Goal: Transaction & Acquisition: Purchase product/service

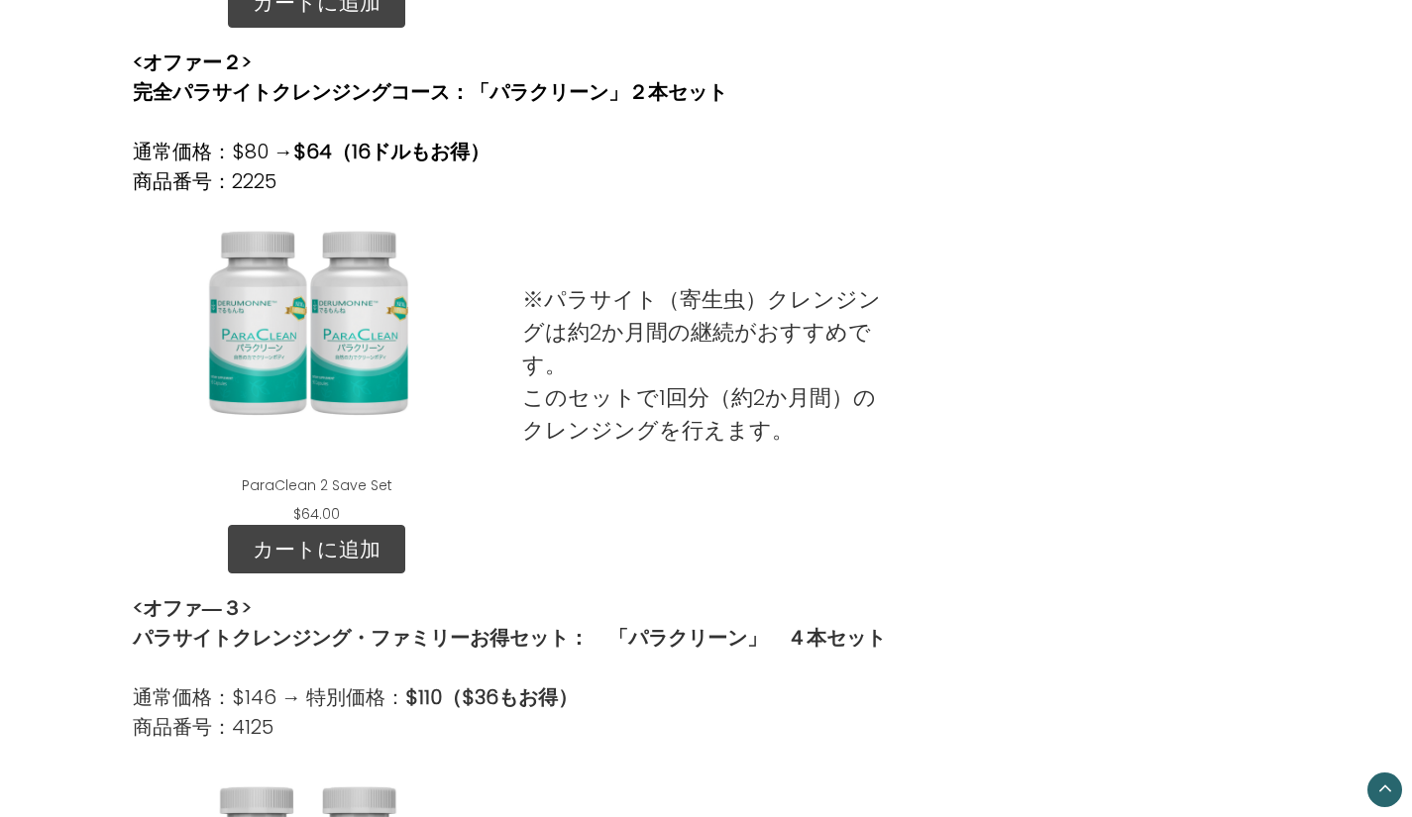
scroll to position [1189, 0]
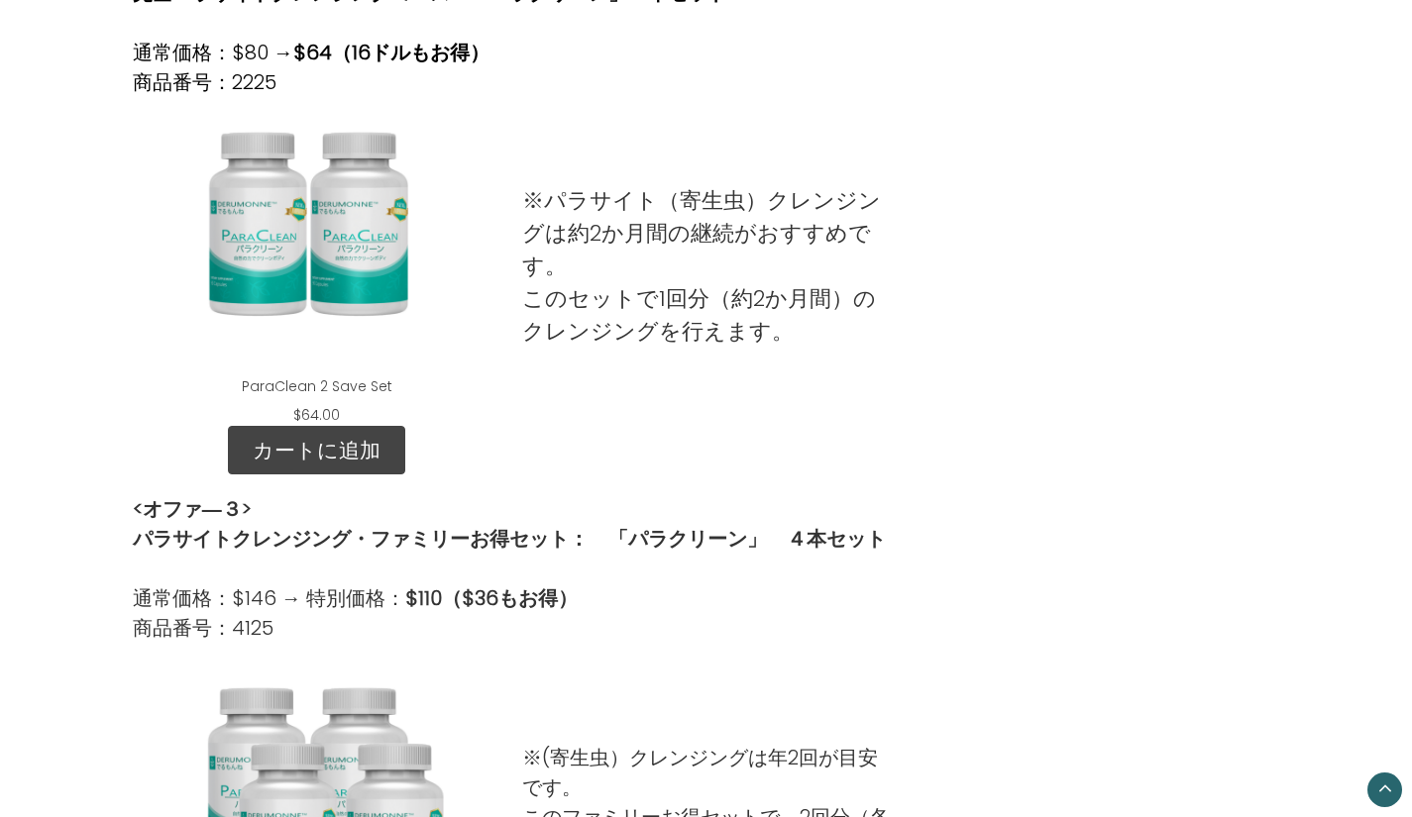
click at [312, 455] on link "カートに追加" at bounding box center [316, 451] width 177 height 50
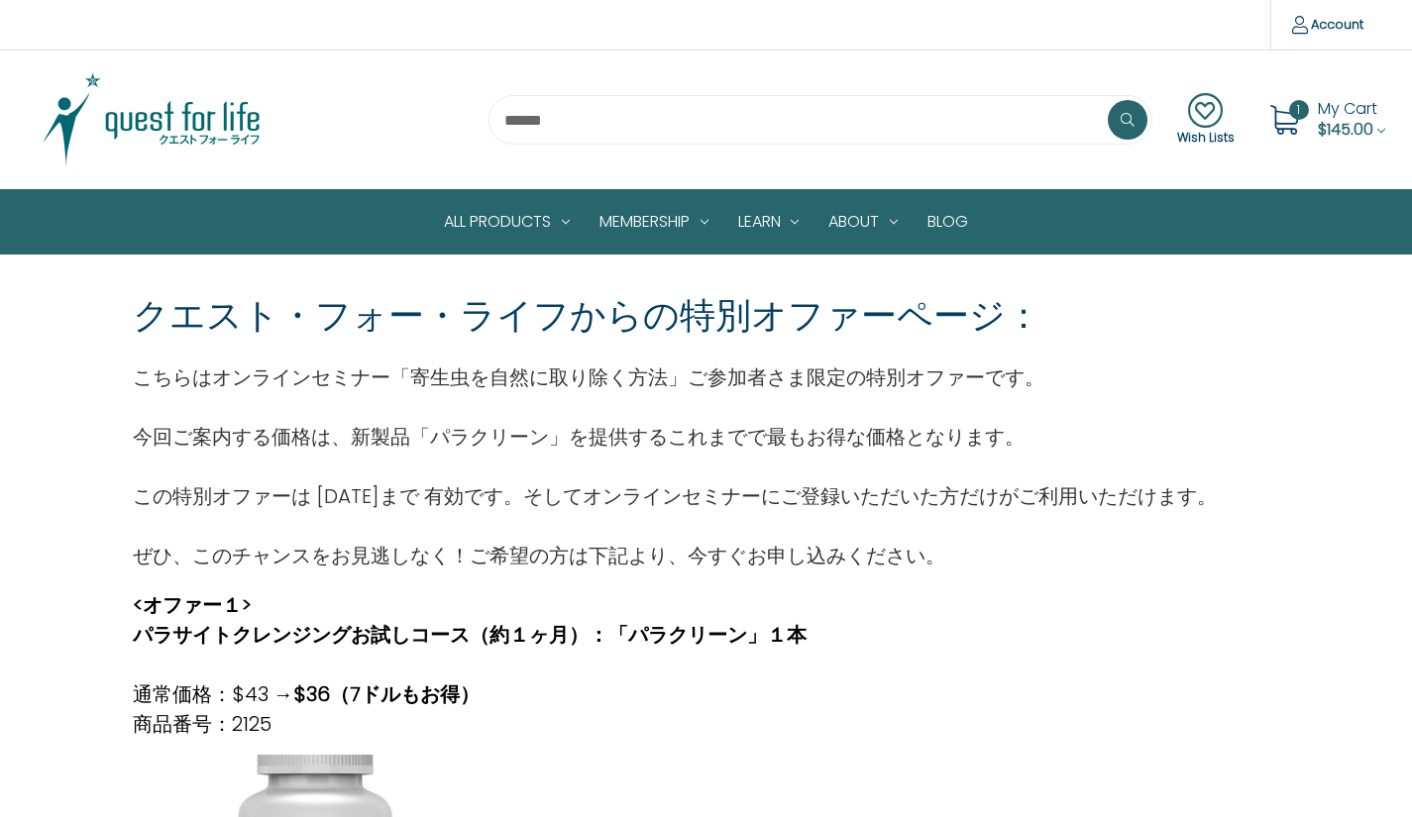
click at [1323, 117] on span "My Cart" at bounding box center [1347, 108] width 59 height 23
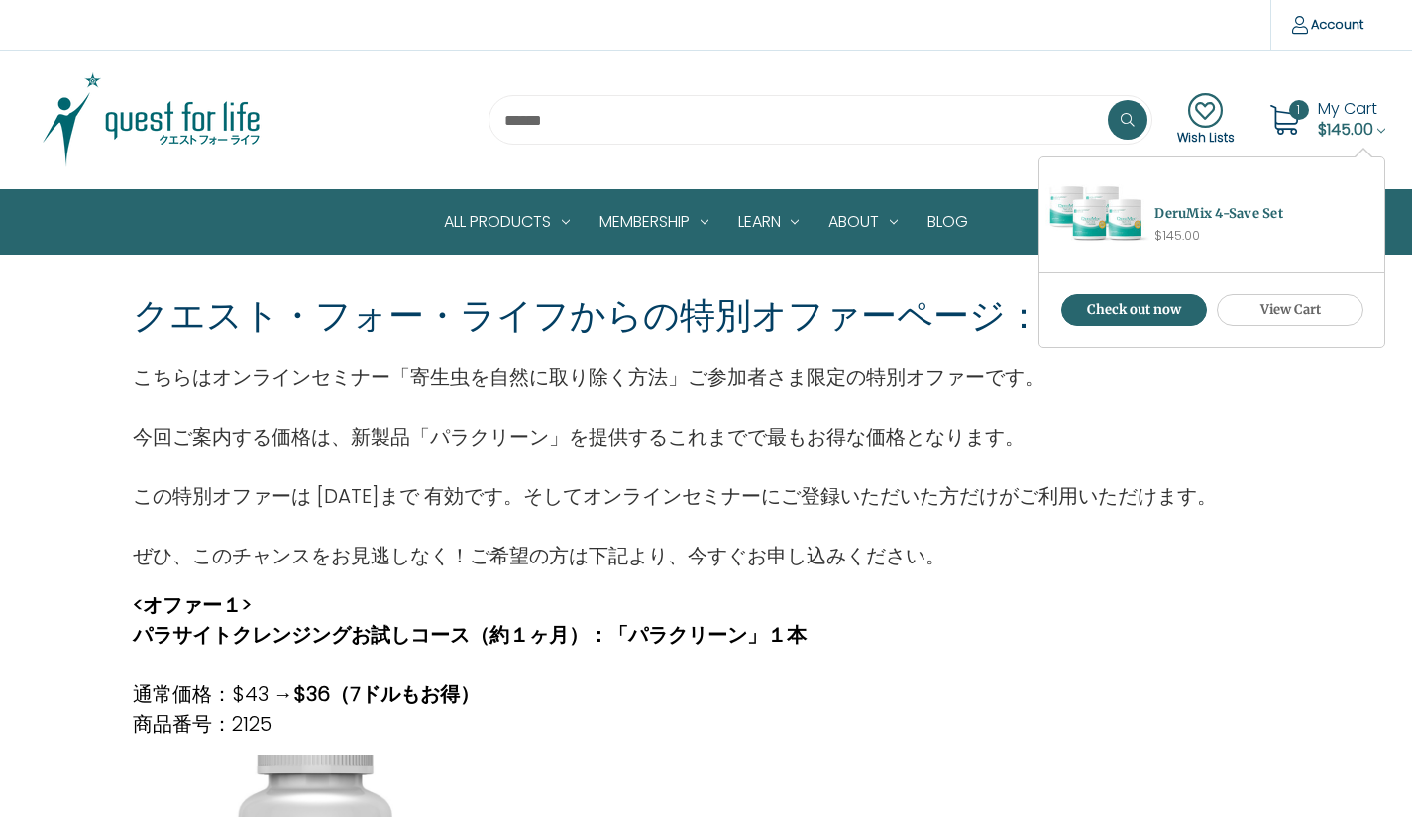
scroll to position [495, 0]
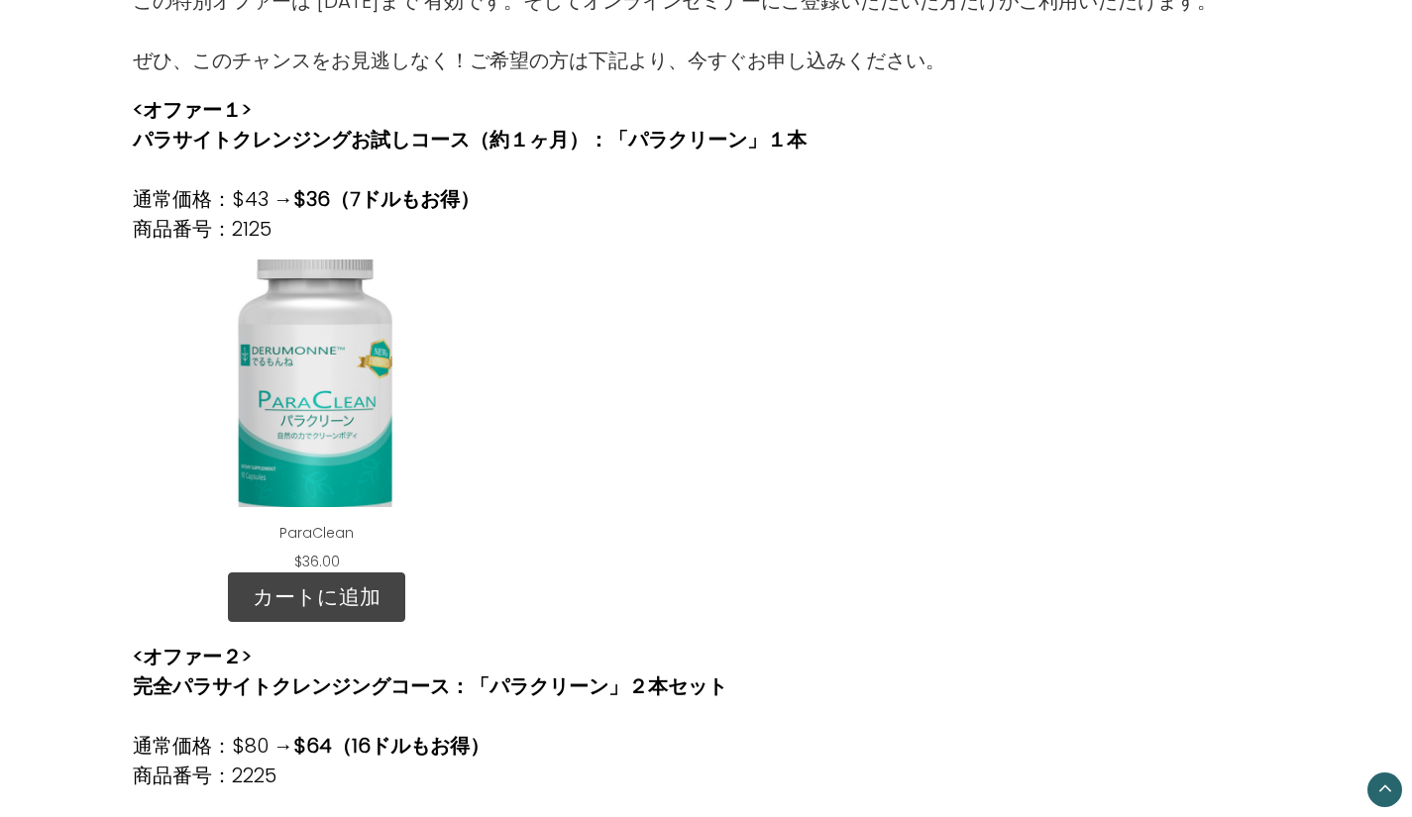
click at [730, 450] on div at bounding box center [705, 408] width 389 height 329
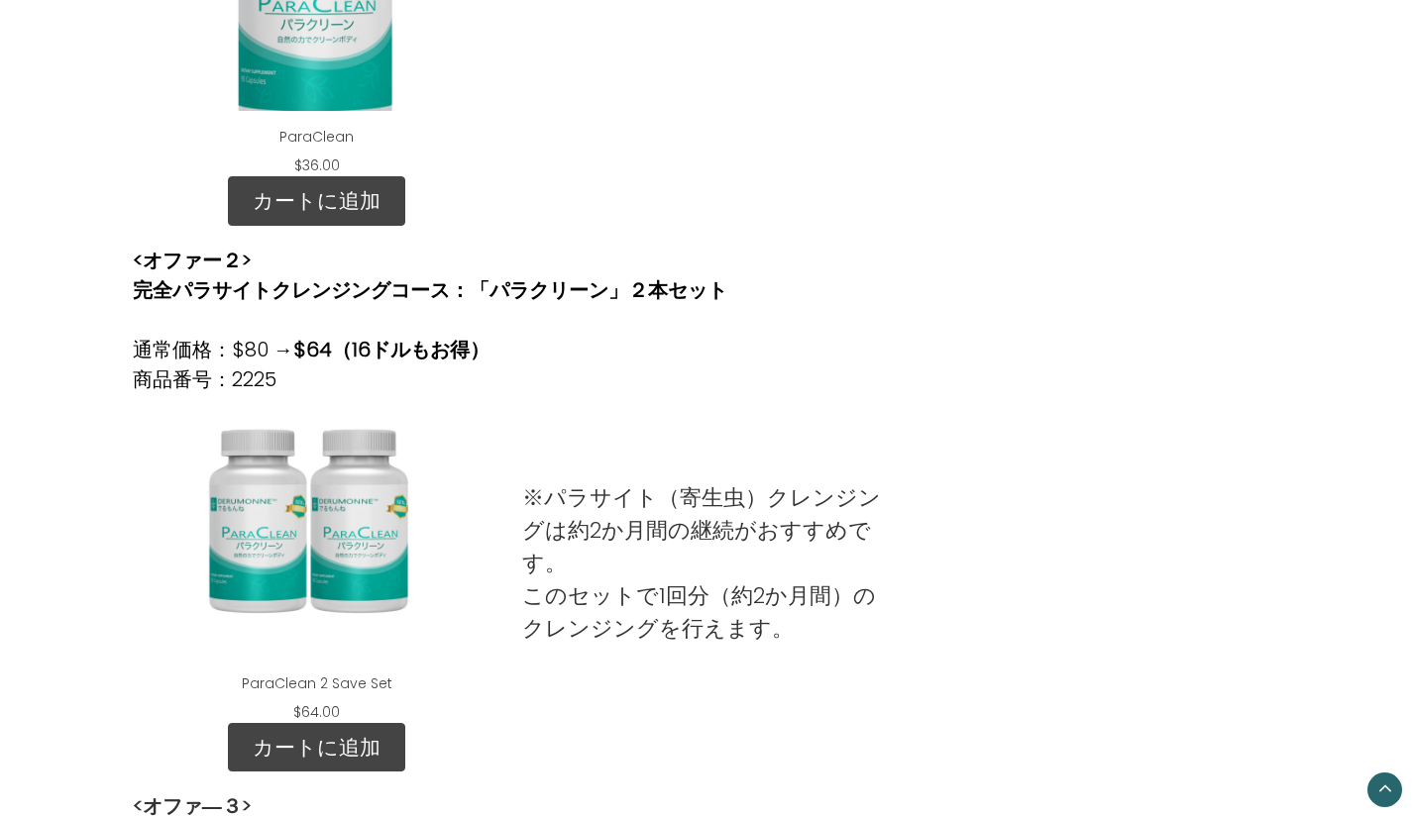
scroll to position [1189, 0]
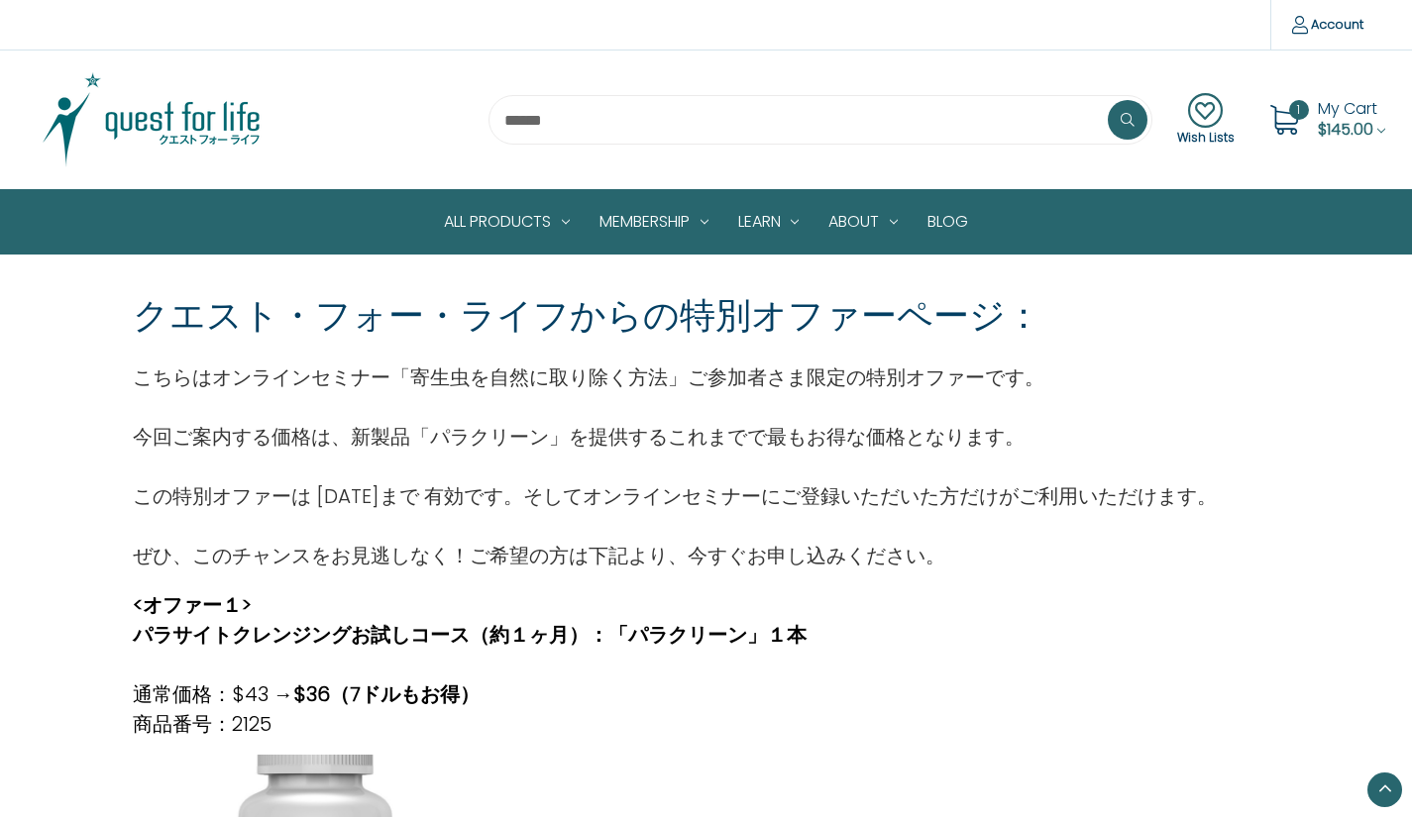
scroll to position [1189, 0]
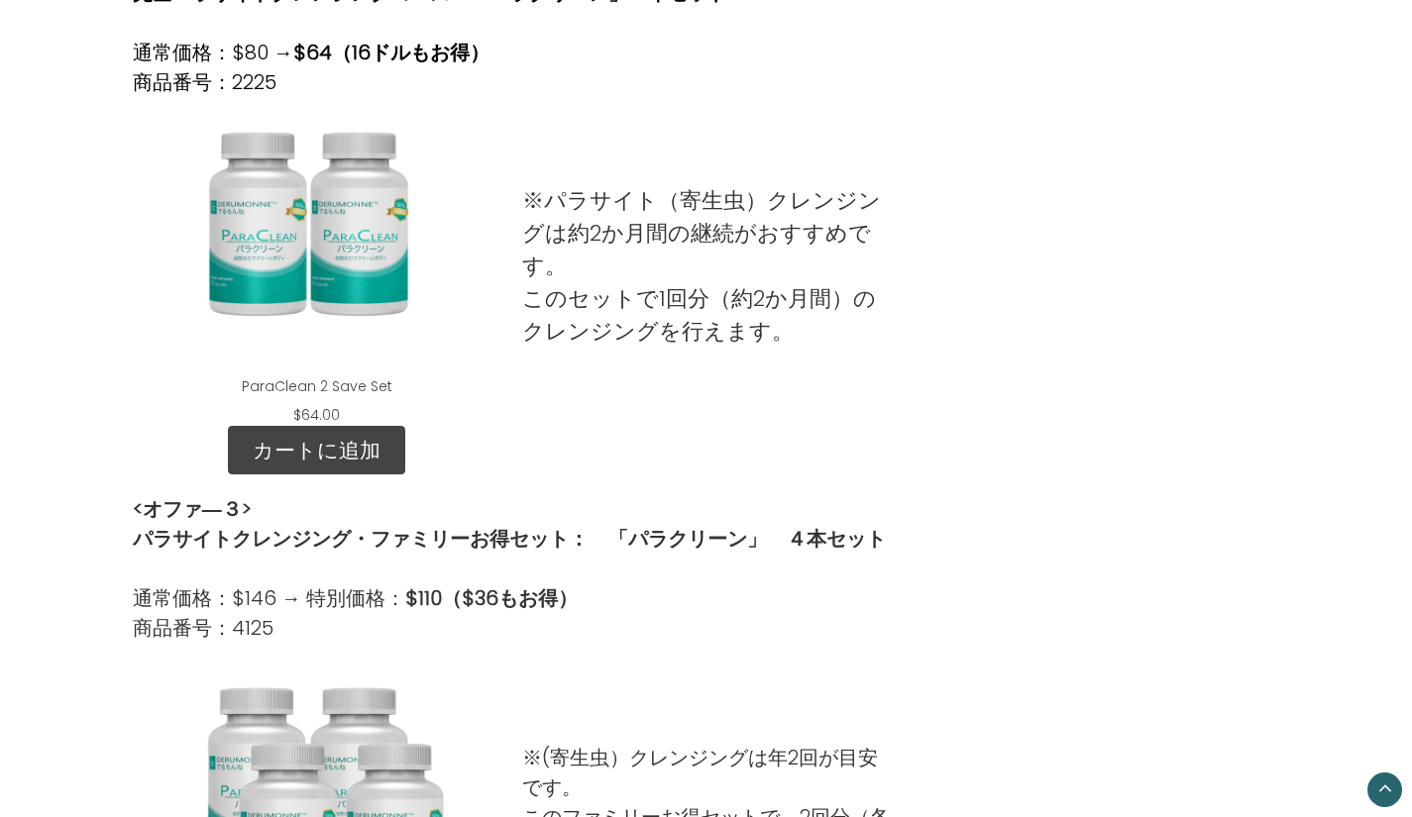
click at [357, 441] on link "カートに追加" at bounding box center [316, 451] width 177 height 50
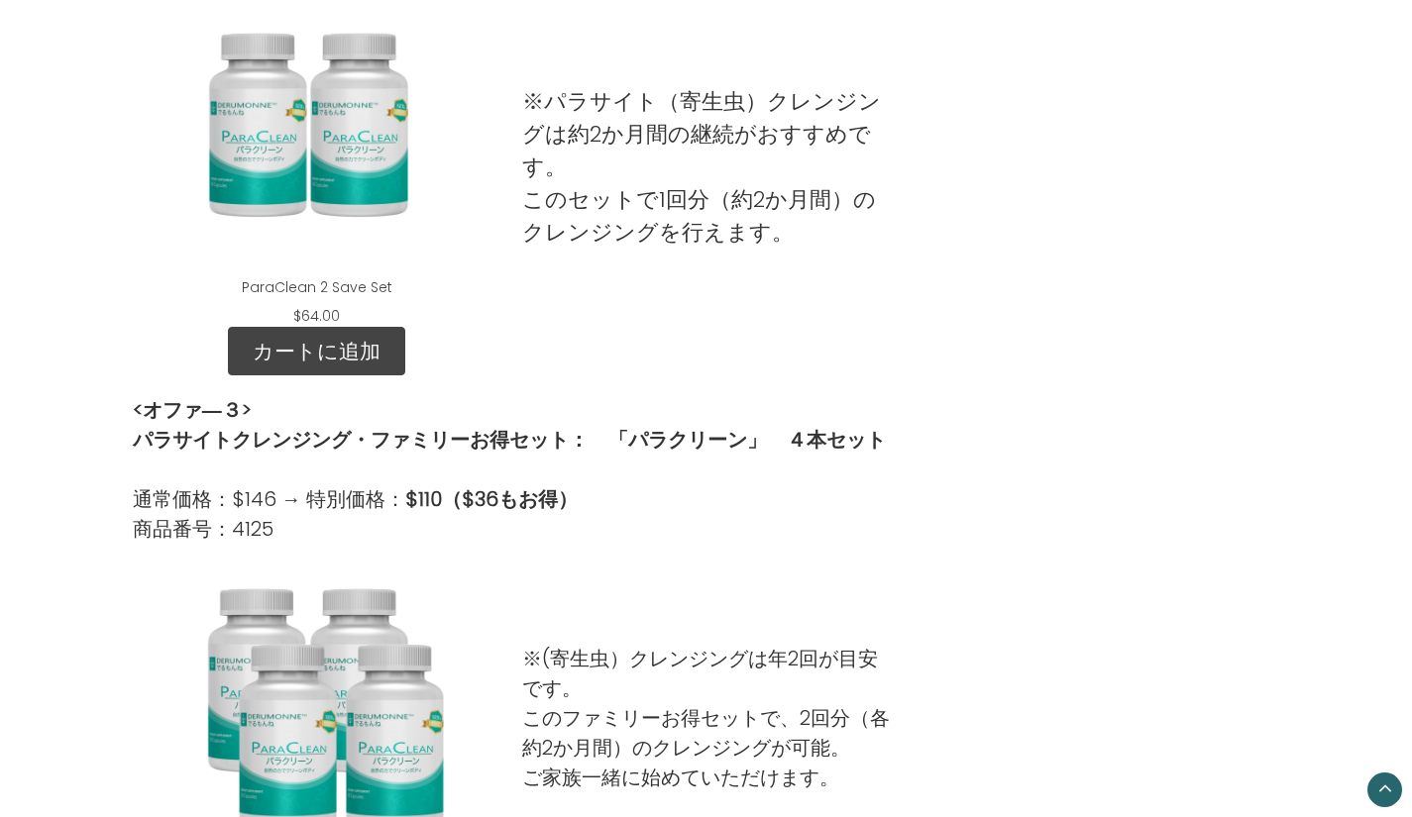
scroll to position [991, 0]
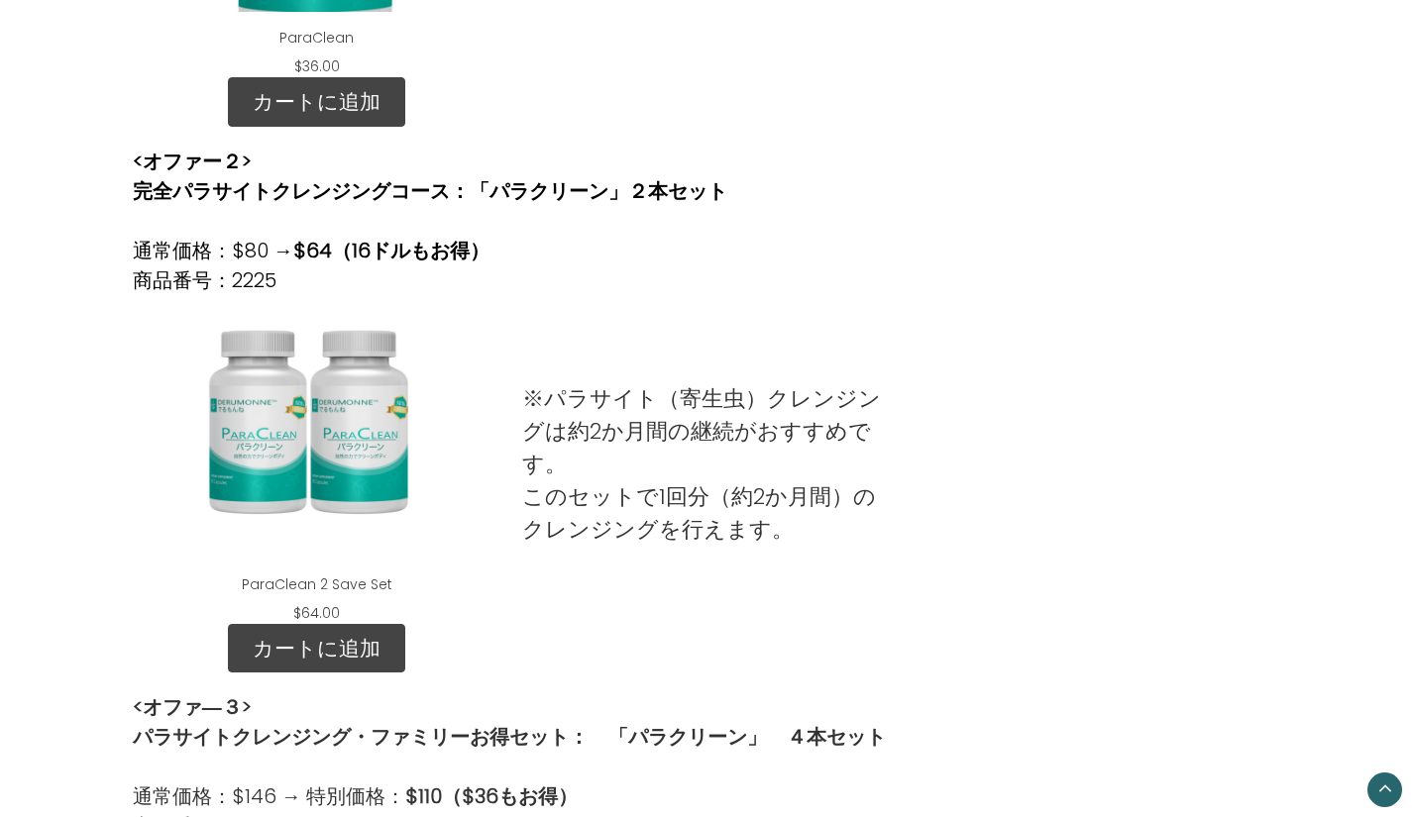
click at [307, 634] on link "カートに追加" at bounding box center [316, 649] width 177 height 50
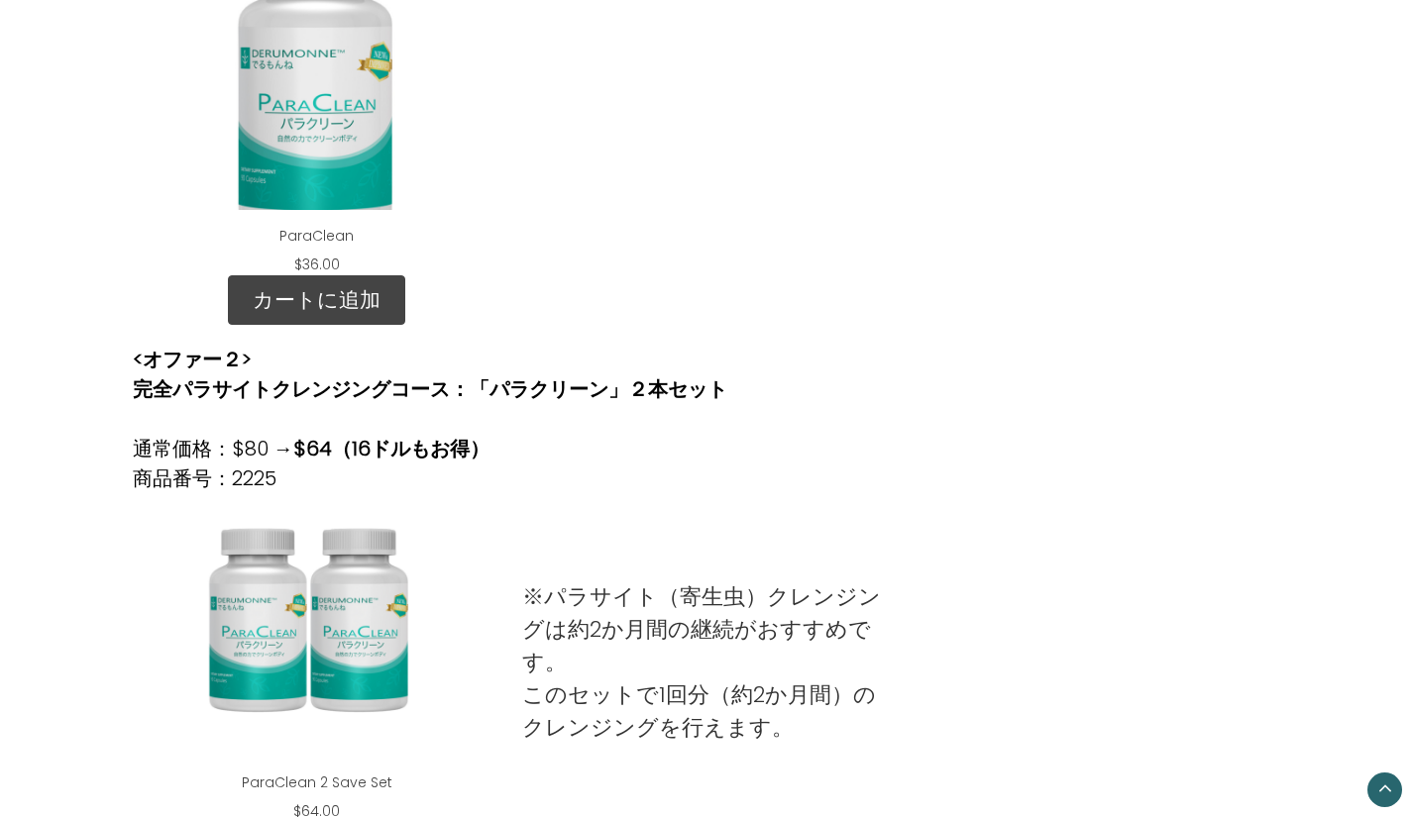
scroll to position [1189, 0]
